Goal: Task Accomplishment & Management: Manage account settings

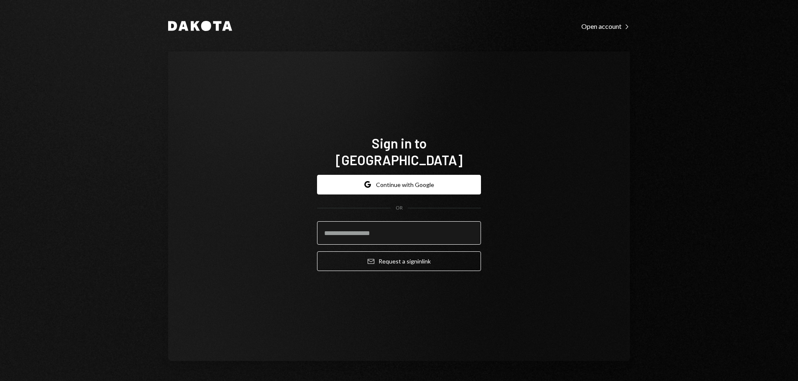
click at [389, 228] on input "email" at bounding box center [399, 232] width 164 height 23
type input "**********"
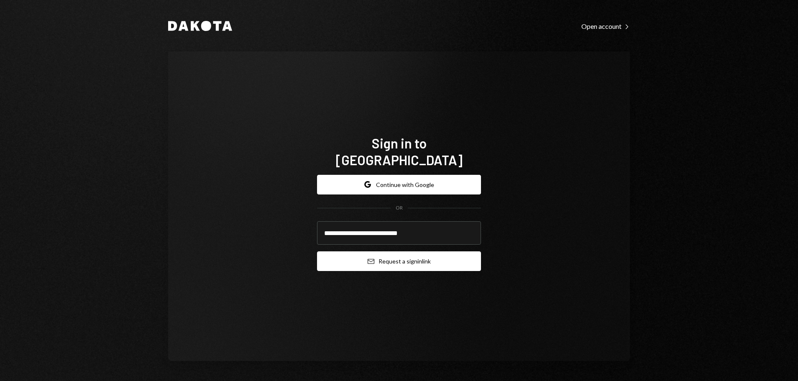
click at [422, 254] on button "Email Request a sign in link" at bounding box center [399, 261] width 164 height 20
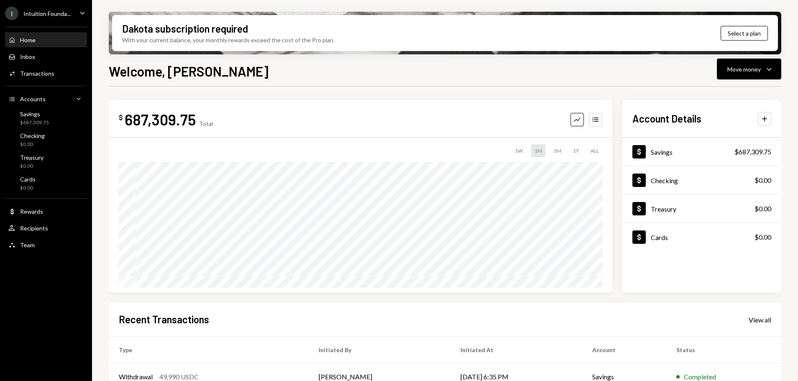
click at [51, 15] on div "Intuition Founda..." at bounding box center [46, 13] width 47 height 7
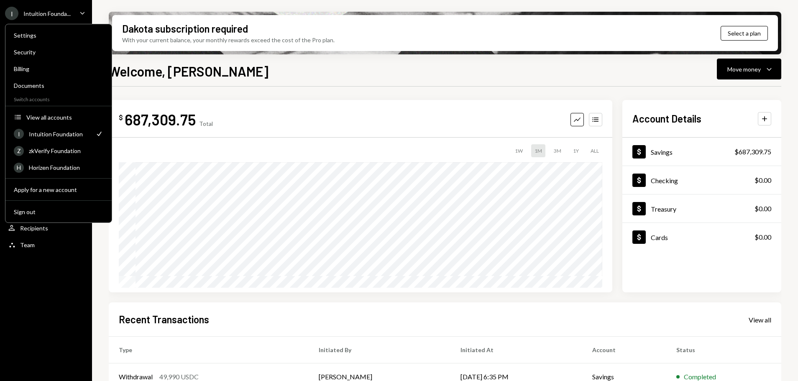
click at [6, 278] on div "I Intuition Founda... Caret Down Home Home Inbox Inbox Activities Transactions …" at bounding box center [46, 190] width 92 height 381
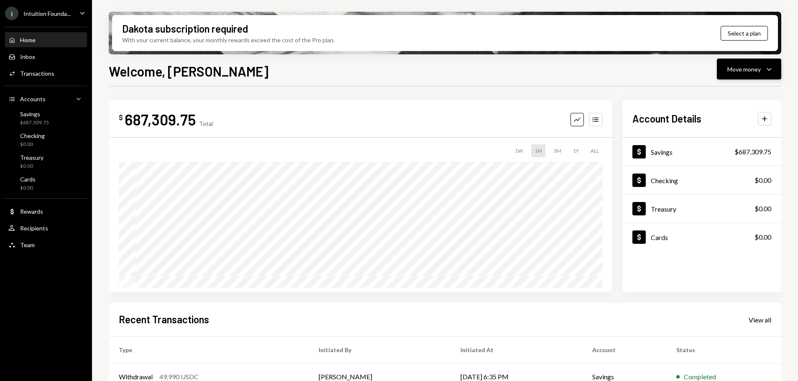
click at [749, 66] on div "Move money" at bounding box center [743, 69] width 33 height 9
click at [728, 130] on div "Deposit" at bounding box center [742, 132] width 61 height 9
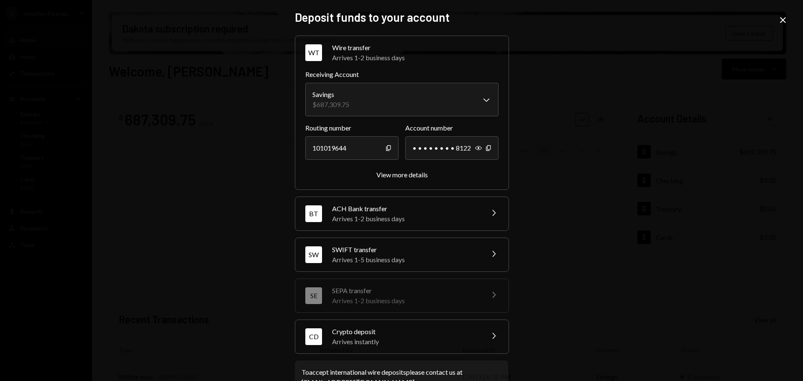
click at [406, 346] on div "Arrives instantly" at bounding box center [405, 342] width 146 height 10
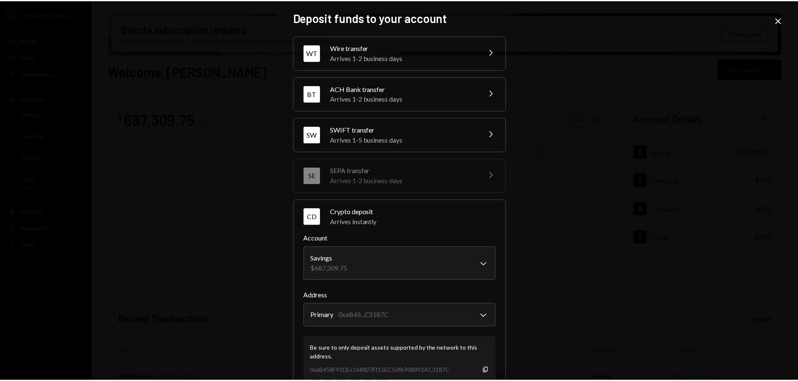
scroll to position [80, 0]
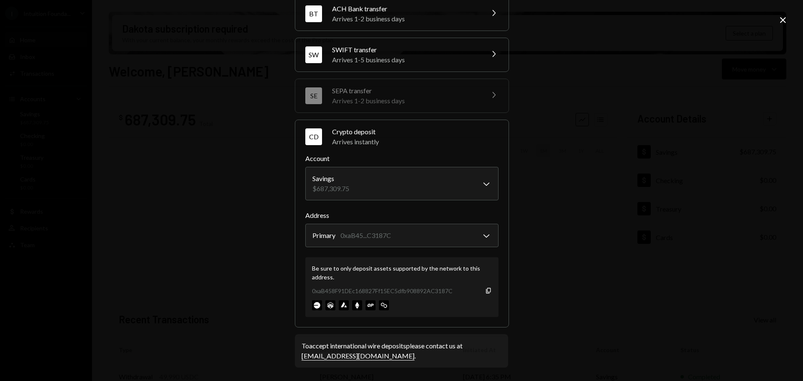
click at [377, 289] on div "0xaB458F91DEc168827Ff15EC5dfb908892AC3187C" at bounding box center [382, 291] width 141 height 9
click at [446, 291] on div "0xaB458F91DEc168827Ff15EC5dfb908892AC3187C" at bounding box center [382, 291] width 141 height 9
click at [486, 290] on icon "Copy" at bounding box center [488, 290] width 7 height 7
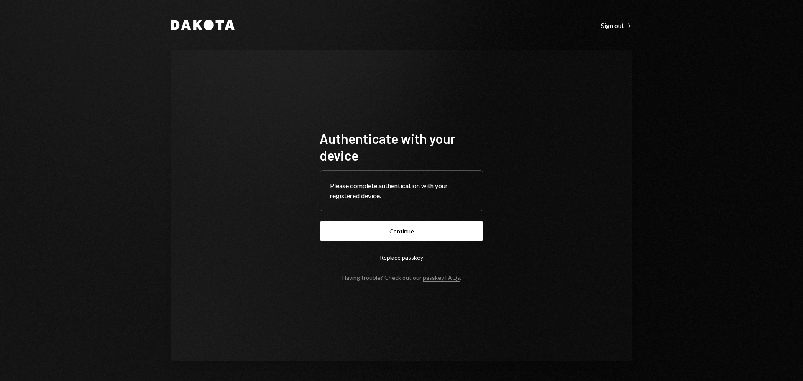
click at [410, 218] on form "Authenticate with your device Please complete authentication with your register…" at bounding box center [402, 205] width 164 height 151
click at [410, 226] on button "Continue" at bounding box center [402, 231] width 164 height 20
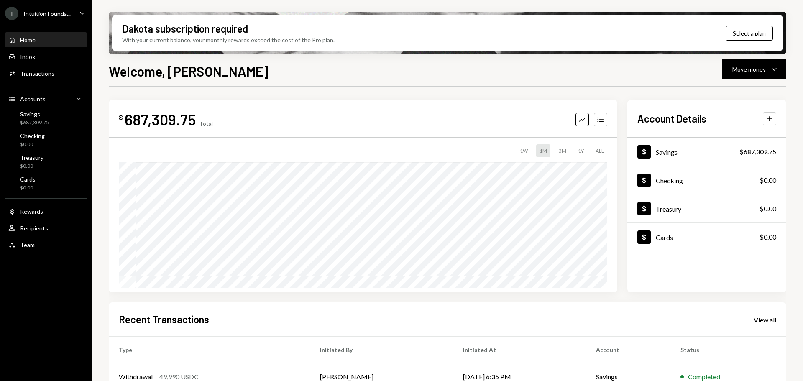
scroll to position [42, 0]
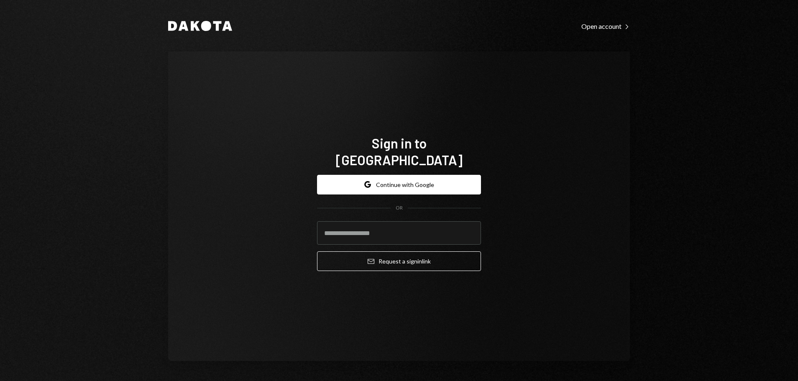
type input "**********"
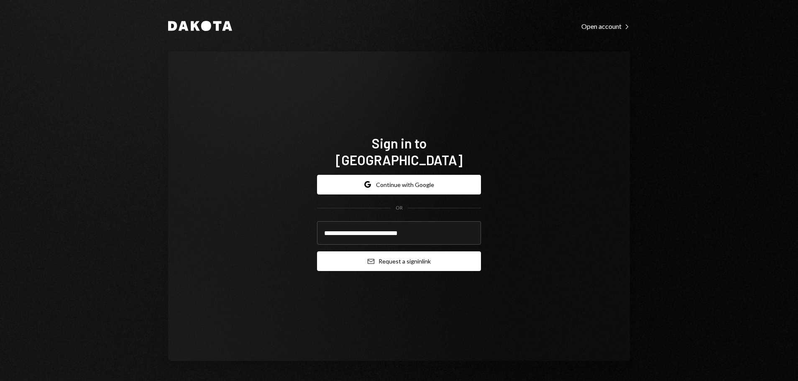
click at [346, 256] on button "Email Request a sign in link" at bounding box center [399, 261] width 164 height 20
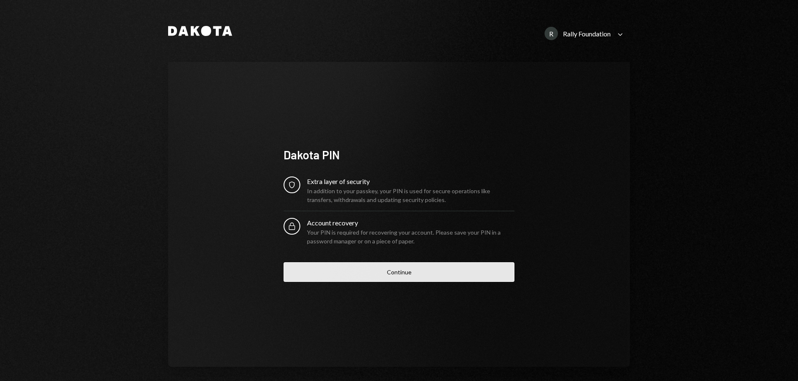
click at [411, 275] on button "Continue" at bounding box center [399, 272] width 231 height 20
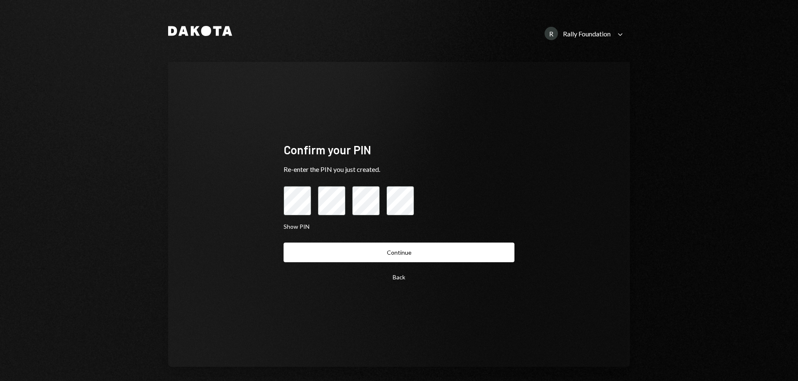
click at [402, 280] on button "Back" at bounding box center [399, 277] width 231 height 20
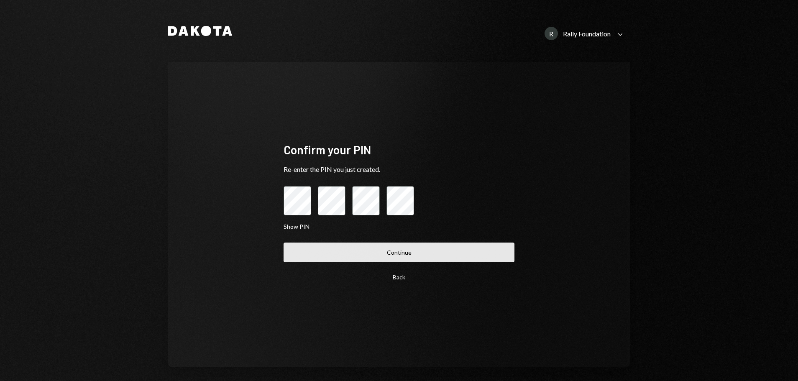
click at [333, 247] on button "Continue" at bounding box center [399, 253] width 231 height 20
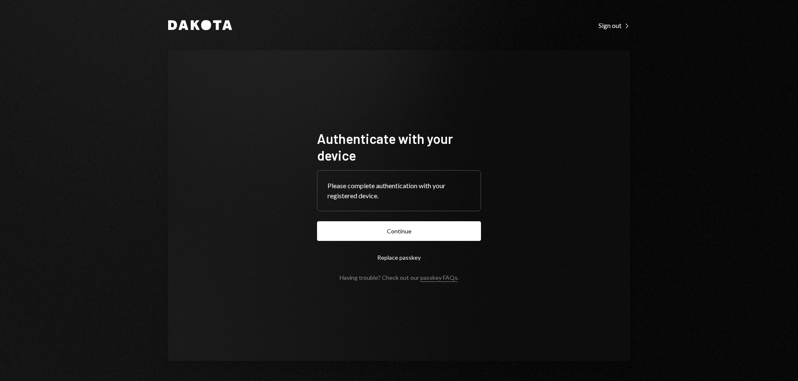
click at [388, 229] on button "Continue" at bounding box center [399, 231] width 164 height 20
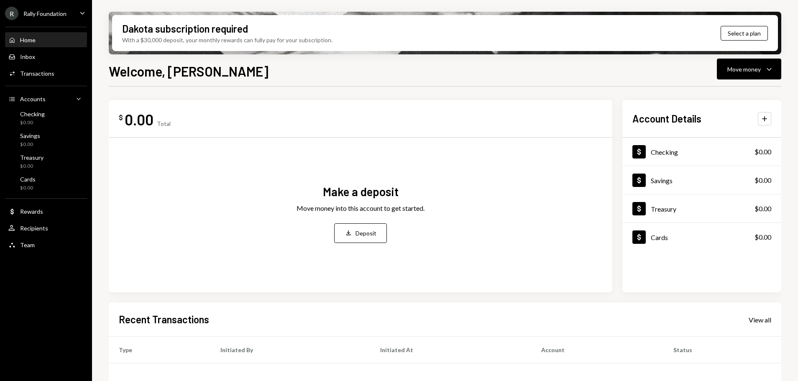
click at [52, 13] on div "Rally Foundation" at bounding box center [44, 13] width 43 height 7
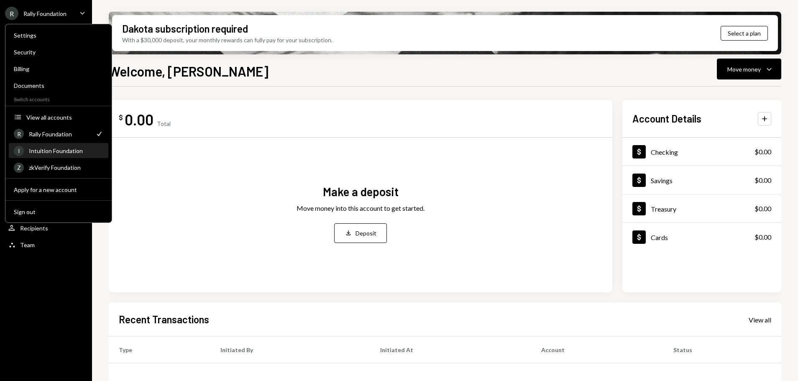
click at [61, 149] on div "Intuition Foundation" at bounding box center [66, 150] width 74 height 7
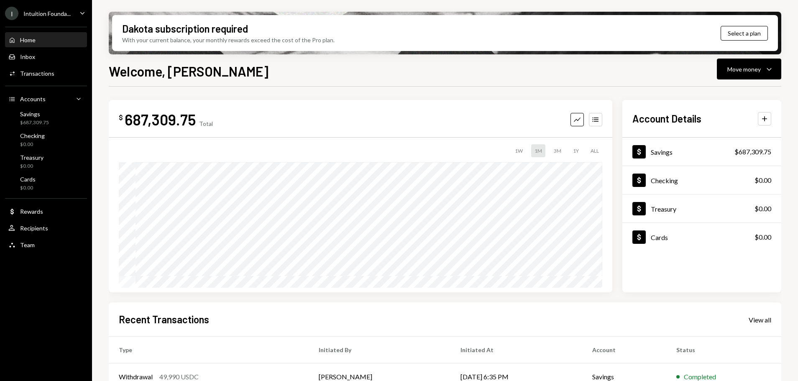
click at [66, 11] on div "Intuition Founda..." at bounding box center [46, 13] width 47 height 7
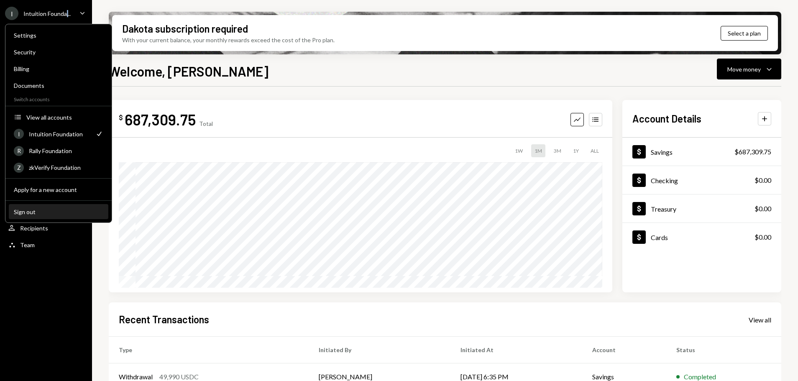
click at [47, 215] on div "Sign out" at bounding box center [59, 211] width 90 height 7
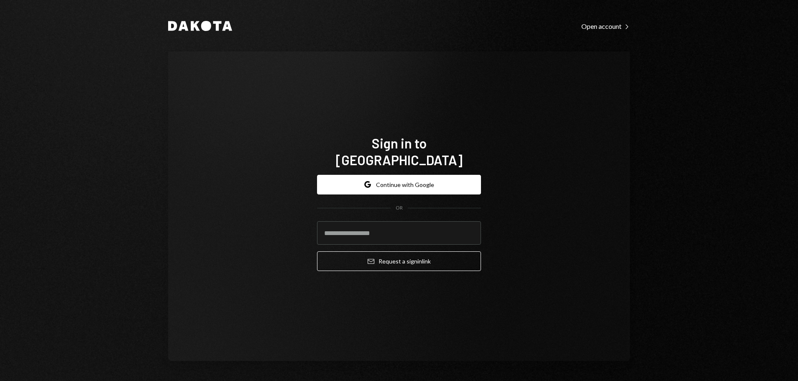
type input "**********"
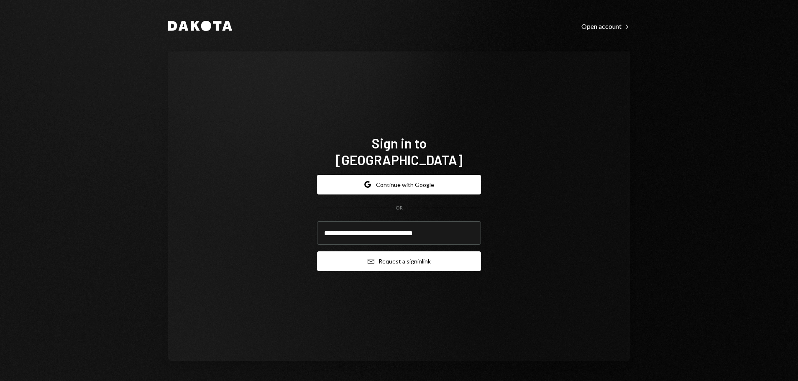
click at [416, 256] on button "Email Request a sign in link" at bounding box center [399, 261] width 164 height 20
